Goal: Task Accomplishment & Management: Use online tool/utility

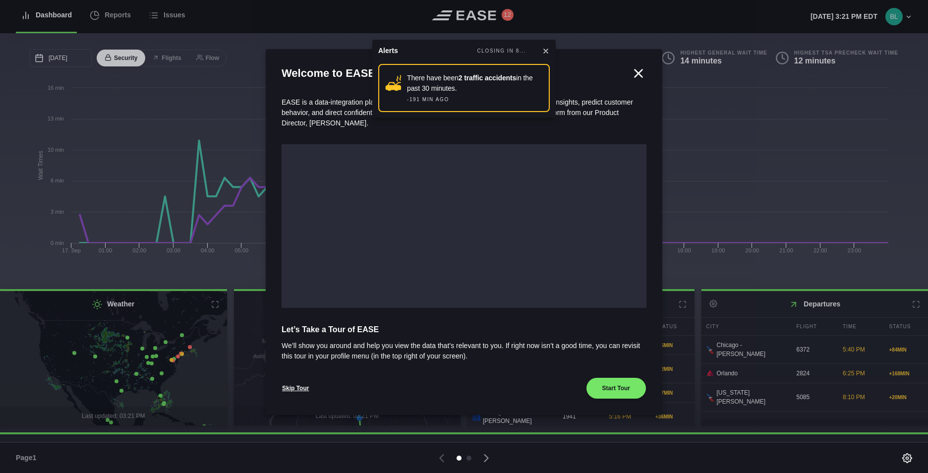
click at [640, 75] on icon at bounding box center [638, 73] width 15 height 15
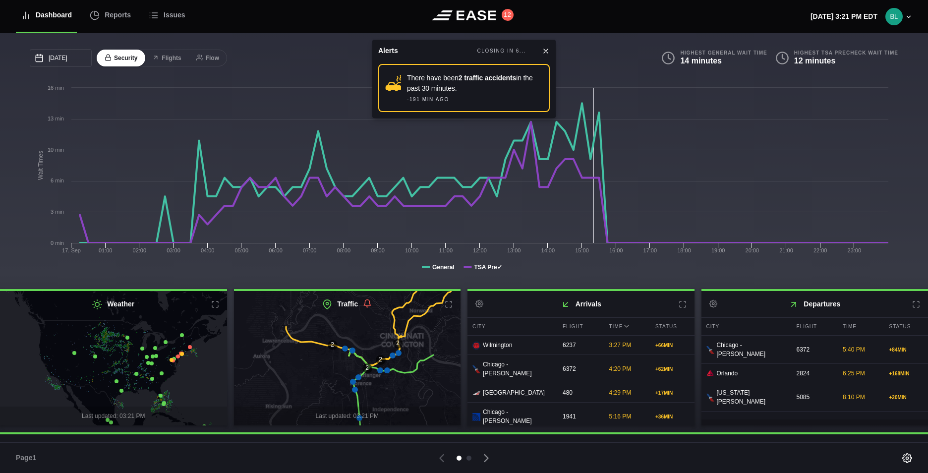
click at [442, 93] on div "There have been 2 traffic accidents in the past 30 minutes." at bounding box center [475, 83] width 136 height 21
drag, startPoint x: 442, startPoint y: 93, endPoint x: 431, endPoint y: 82, distance: 15.1
click at [428, 82] on div "There have been 2 traffic accidents in the past 30 minutes." at bounding box center [475, 83] width 136 height 21
click at [543, 52] on icon at bounding box center [546, 51] width 8 height 8
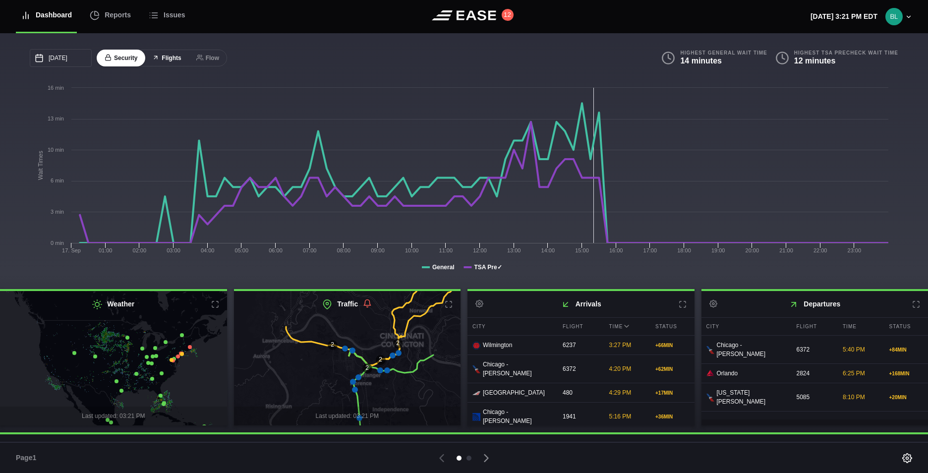
click at [173, 61] on button "Flights" at bounding box center [166, 58] width 45 height 17
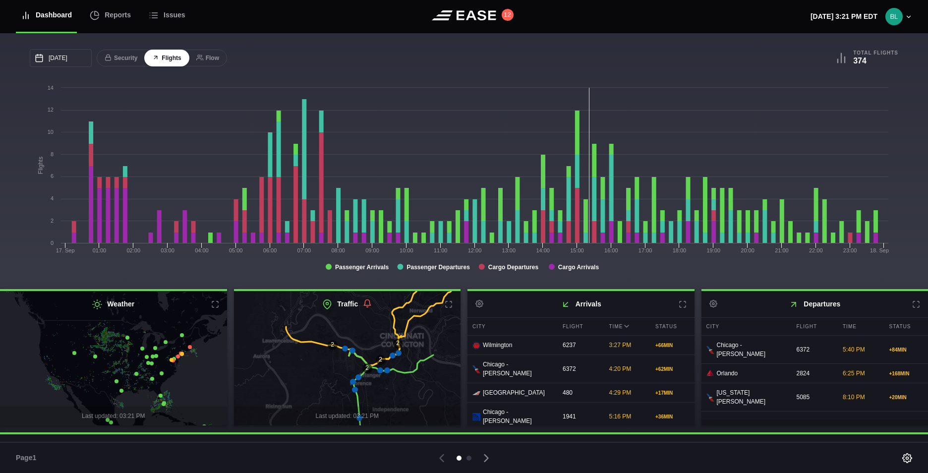
click at [218, 308] on h2 "Weather" at bounding box center [113, 304] width 227 height 26
click at [214, 305] on icon at bounding box center [215, 305] width 8 height 8
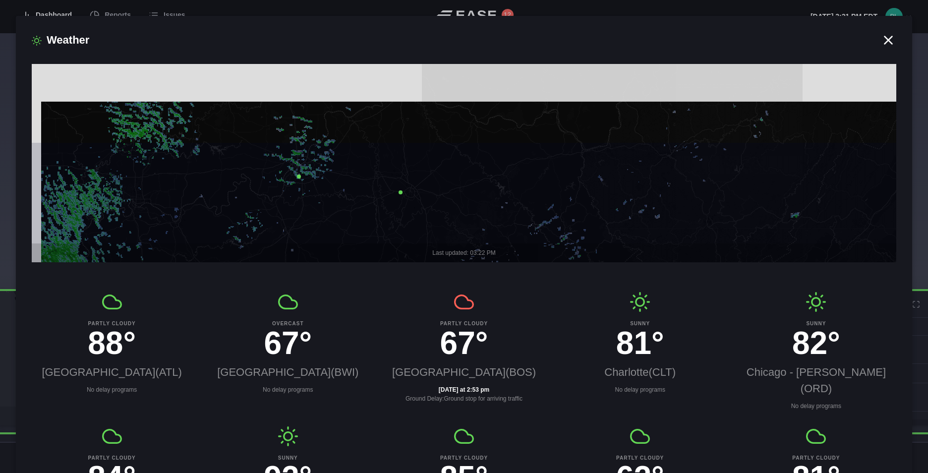
drag, startPoint x: 410, startPoint y: 138, endPoint x: 444, endPoint y: 218, distance: 86.9
click at [443, 238] on icon at bounding box center [495, 261] width 1035 height 241
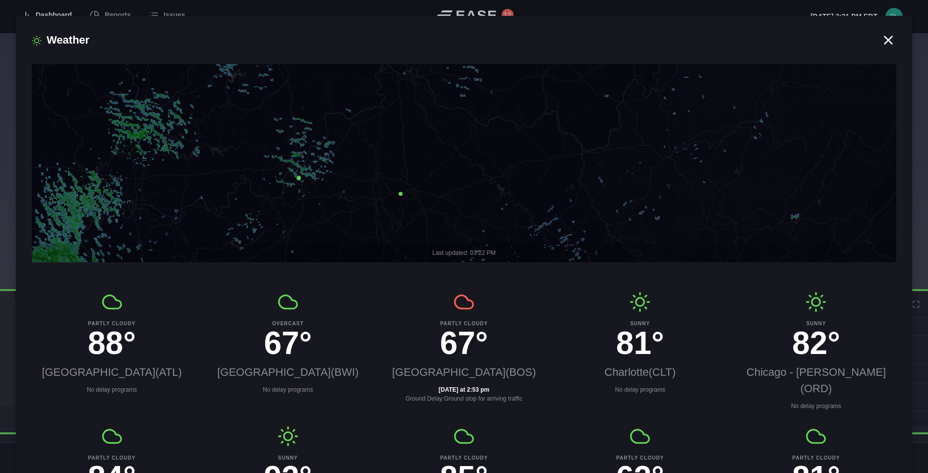
click at [402, 193] on icon at bounding box center [401, 194] width 4 height 4
click at [431, 138] on span "×" at bounding box center [429, 134] width 4 height 8
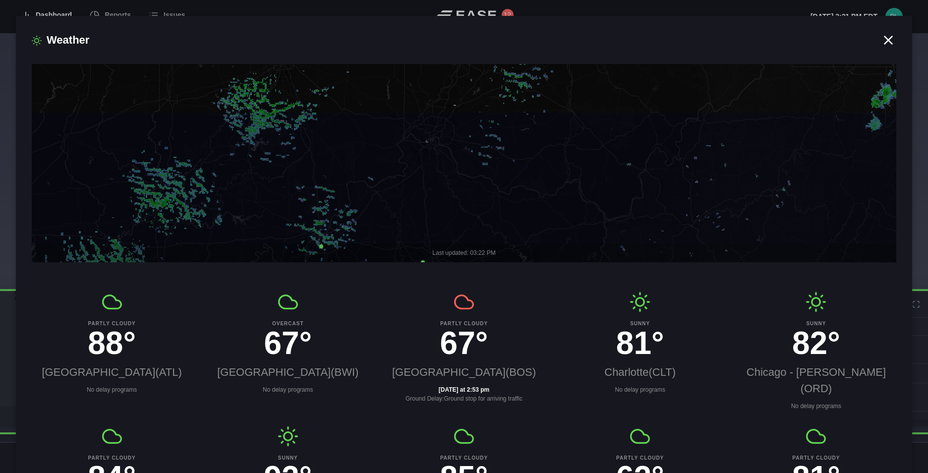
drag, startPoint x: 438, startPoint y: 174, endPoint x: 461, endPoint y: 248, distance: 78.4
click at [461, 248] on div "Last updated: 03:22 PM" at bounding box center [464, 163] width 865 height 198
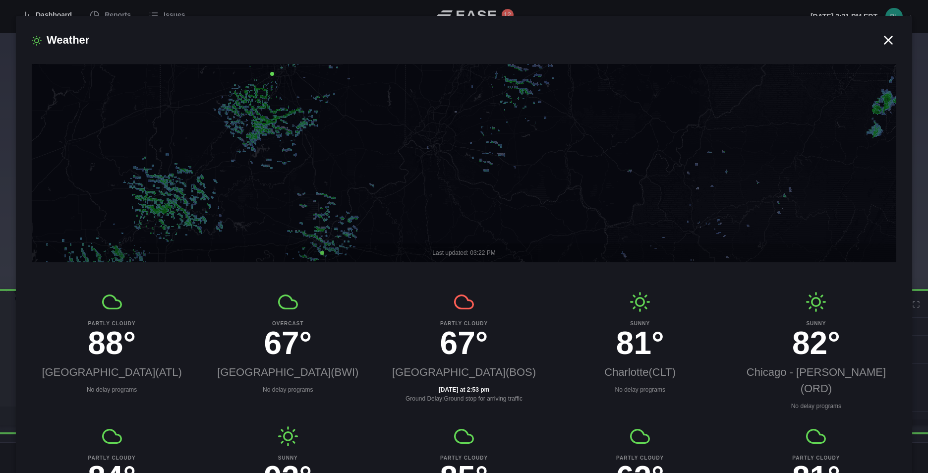
click at [414, 148] on icon at bounding box center [461, 163] width 1035 height 241
click at [885, 40] on icon at bounding box center [888, 39] width 7 height 7
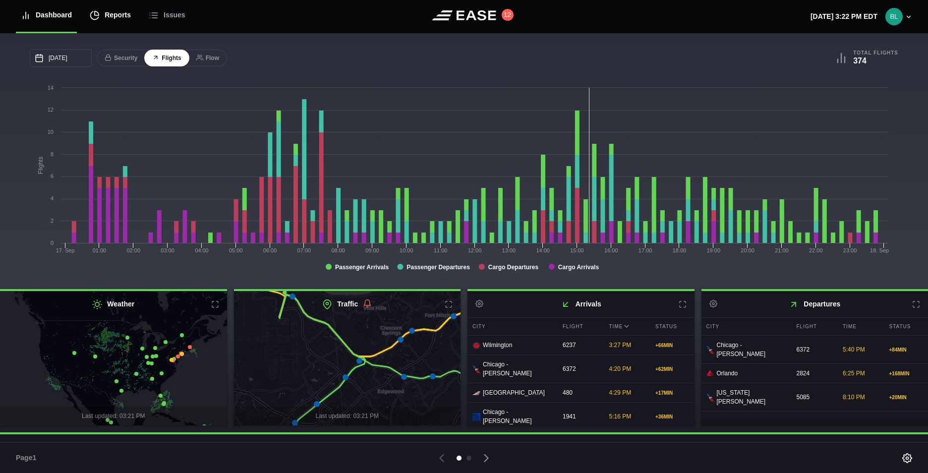
click at [94, 20] on icon at bounding box center [95, 15] width 10 height 10
select select "7"
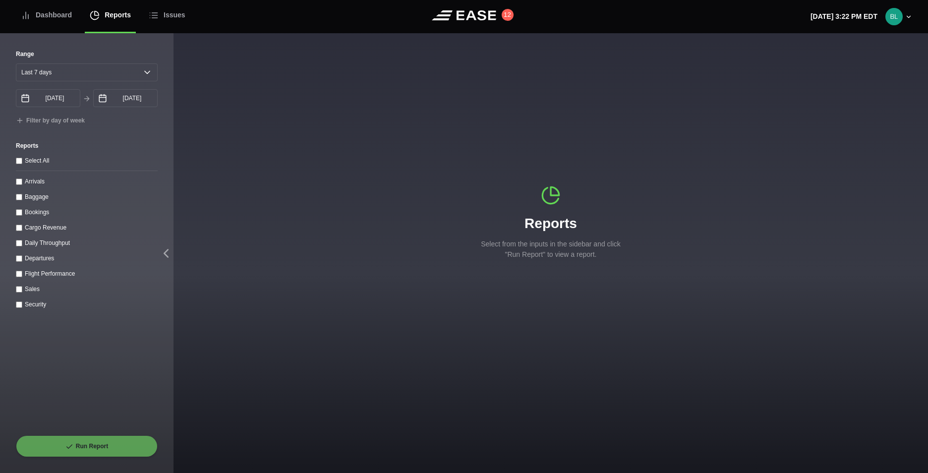
click at [16, 180] on div "Arrivals" at bounding box center [87, 181] width 142 height 10
click at [19, 161] on input "Select All" at bounding box center [19, 161] width 6 height 6
checkbox input "true"
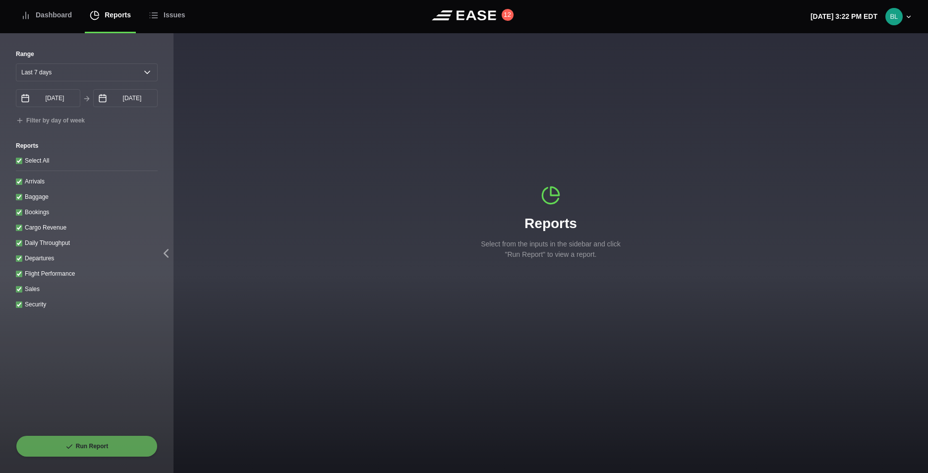
checkbox input "true"
checkbox revenue "true"
checkbox throughput "true"
checkbox input "true"
checkbox performance "true"
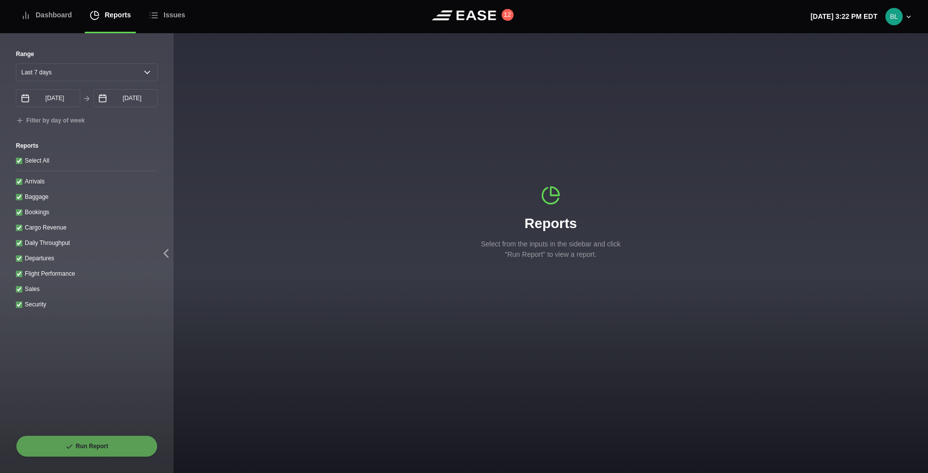
checkbox input "true"
click at [65, 441] on button "Run Report" at bounding box center [87, 446] width 142 height 22
select select "7"
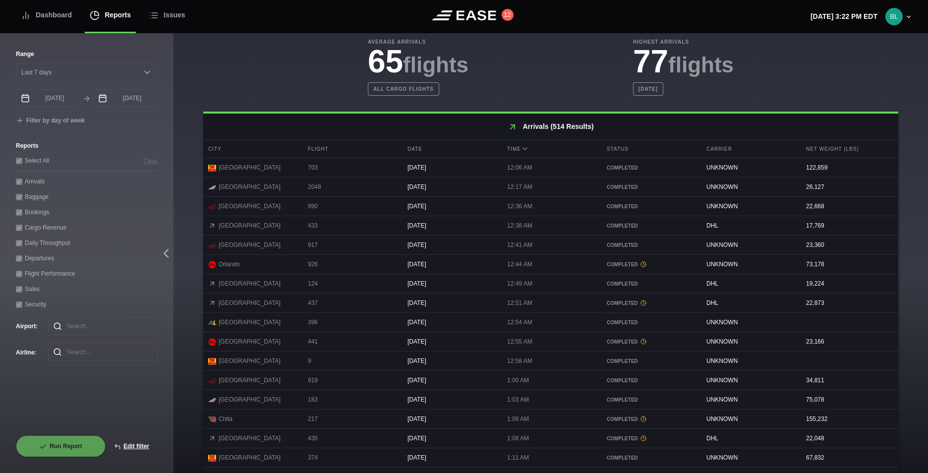
scroll to position [298, 0]
